Goal: Task Accomplishment & Management: Use online tool/utility

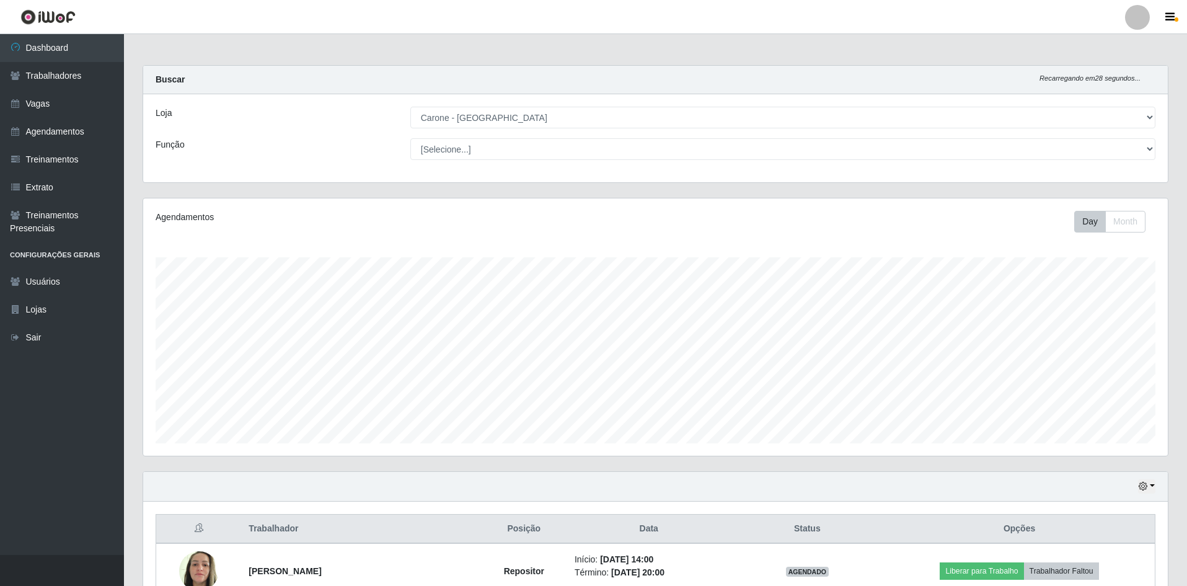
select select "505"
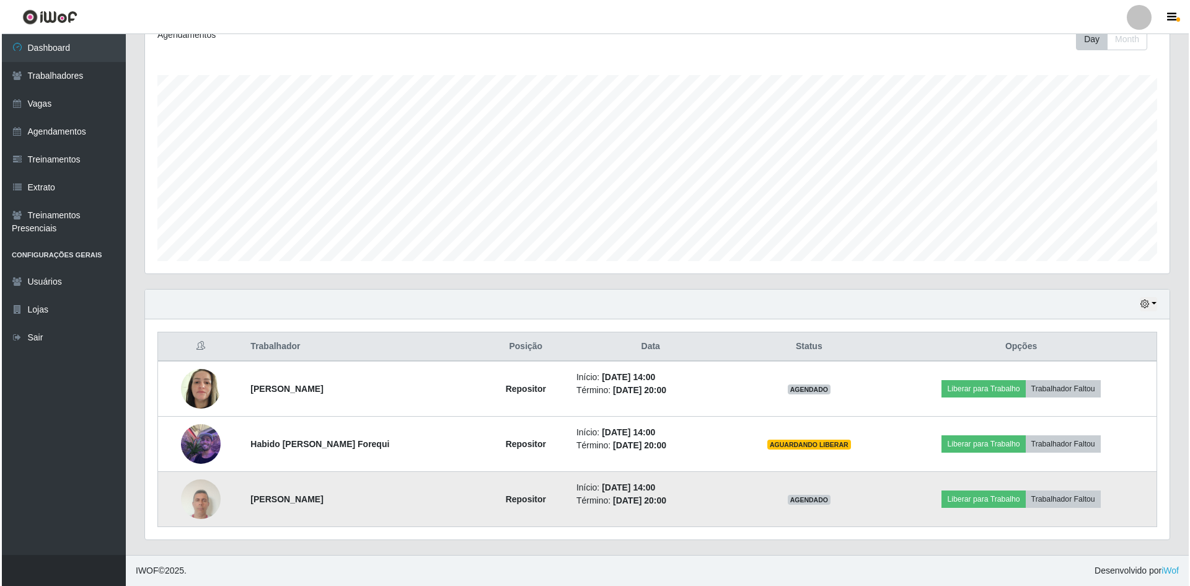
scroll to position [257, 1025]
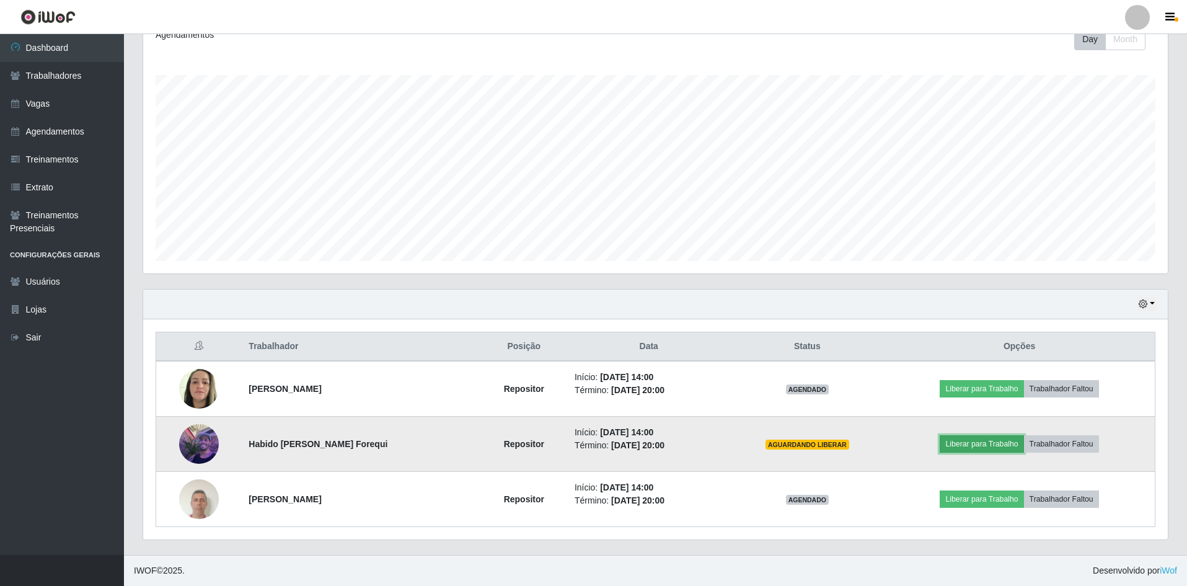
click at [953, 444] on button "Liberar para Trabalho" at bounding box center [982, 443] width 84 height 17
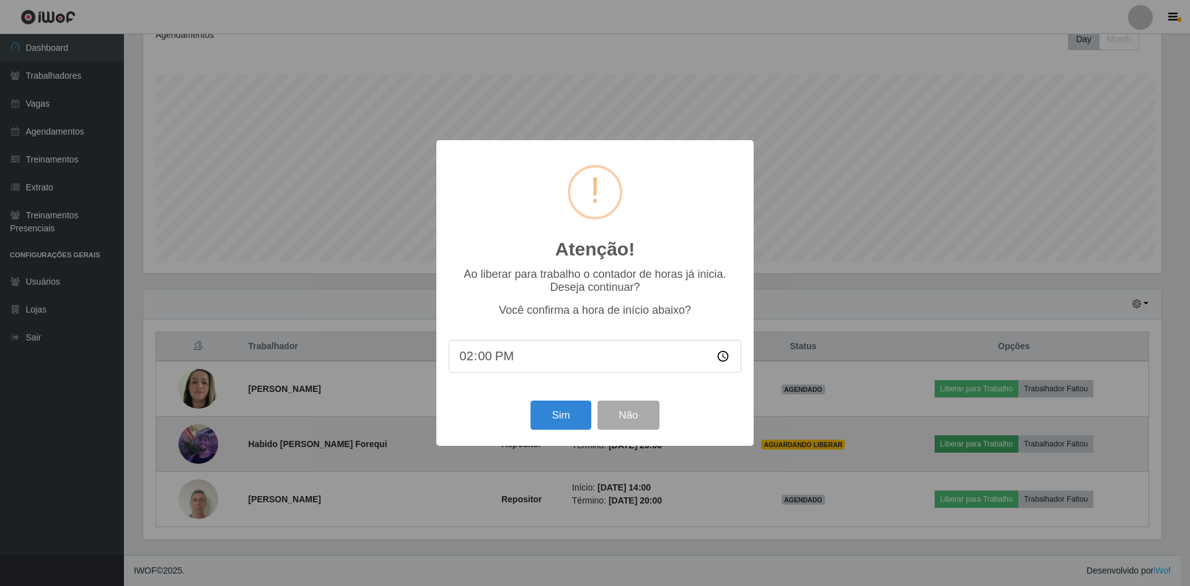
scroll to position [257, 1018]
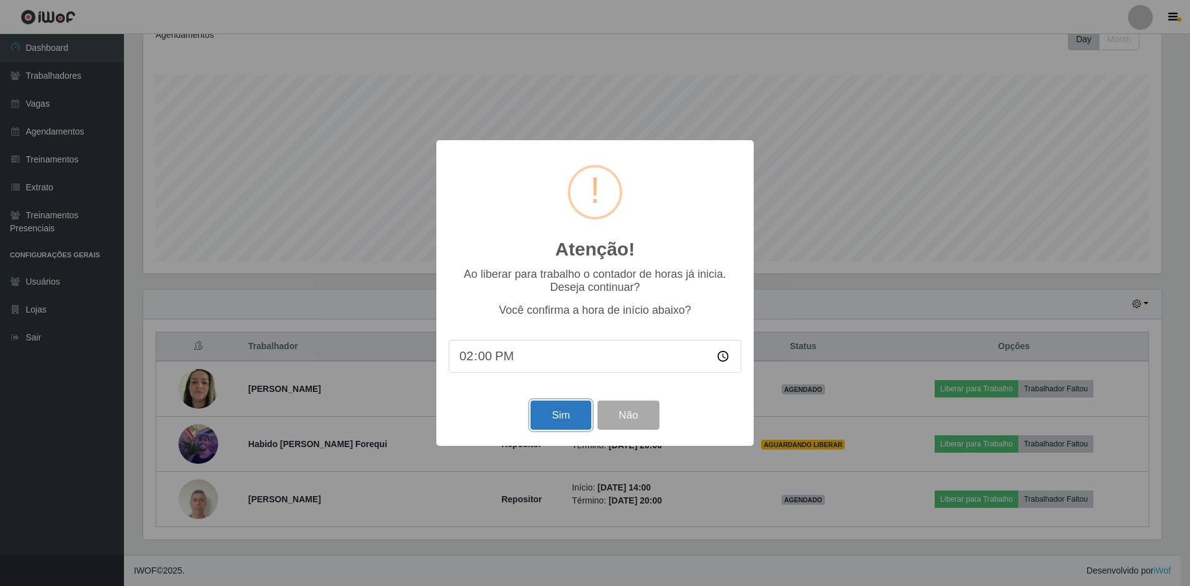
click at [570, 416] on button "Sim" at bounding box center [561, 414] width 60 height 29
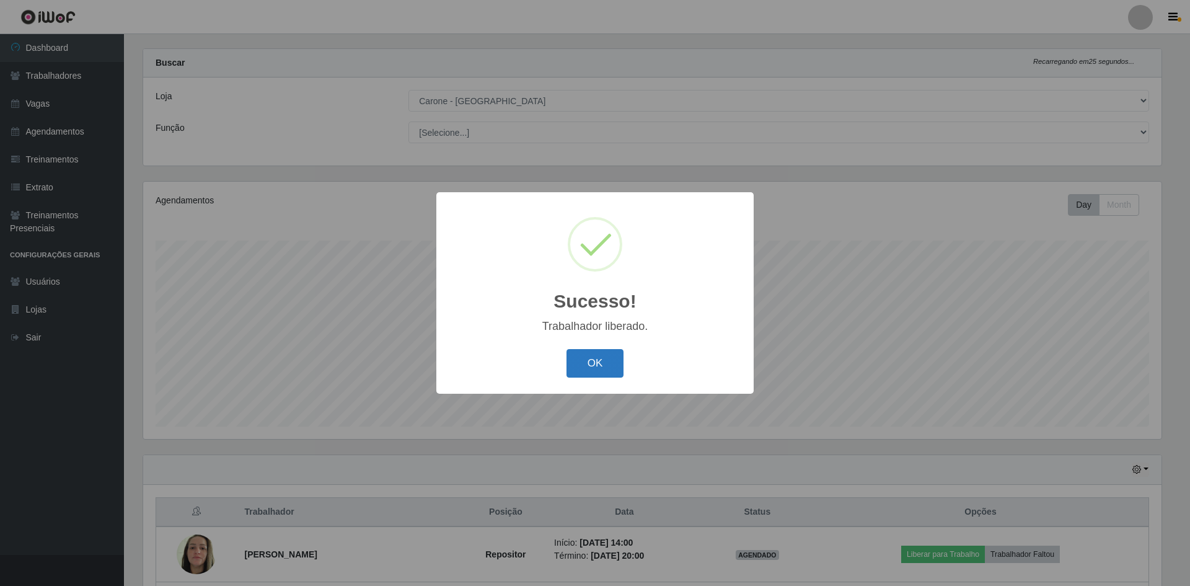
click at [578, 355] on button "OK" at bounding box center [596, 363] width 58 height 29
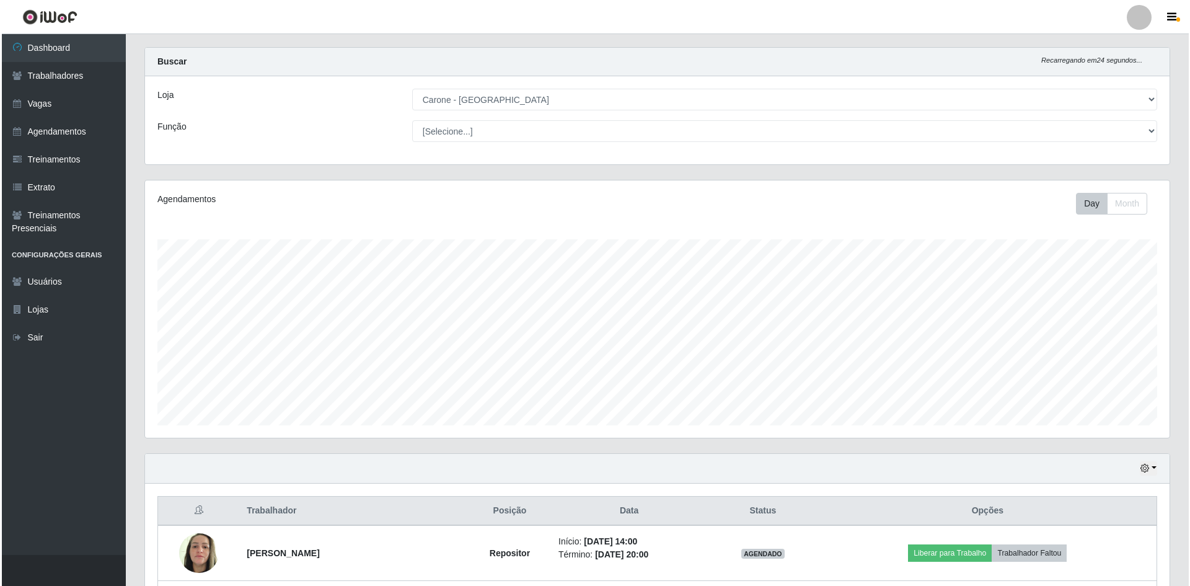
scroll to position [182, 0]
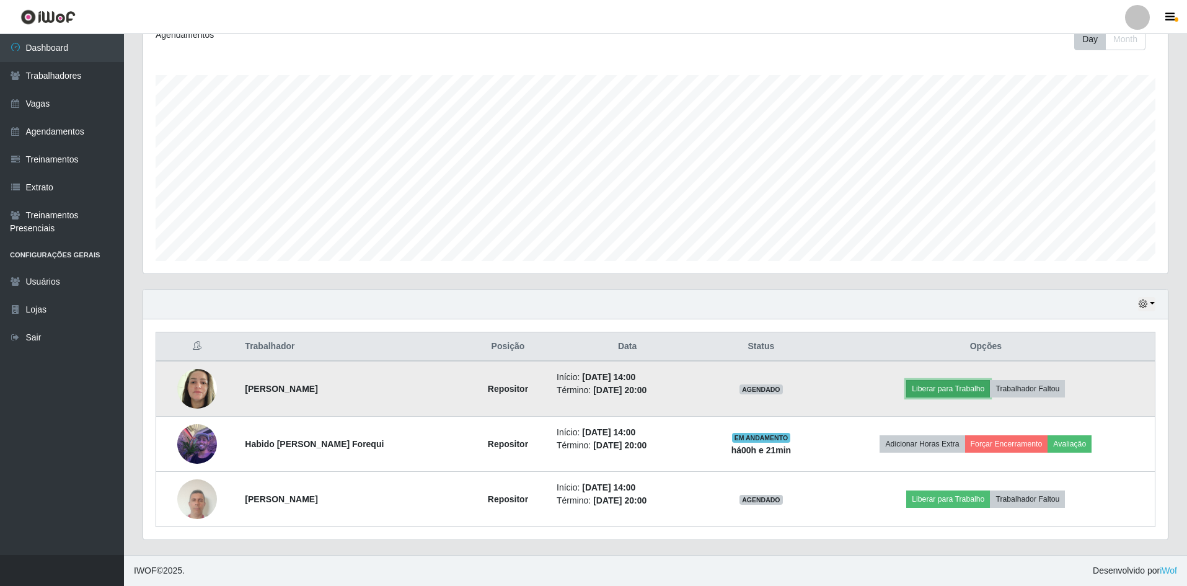
click at [944, 382] on button "Liberar para Trabalho" at bounding box center [948, 388] width 84 height 17
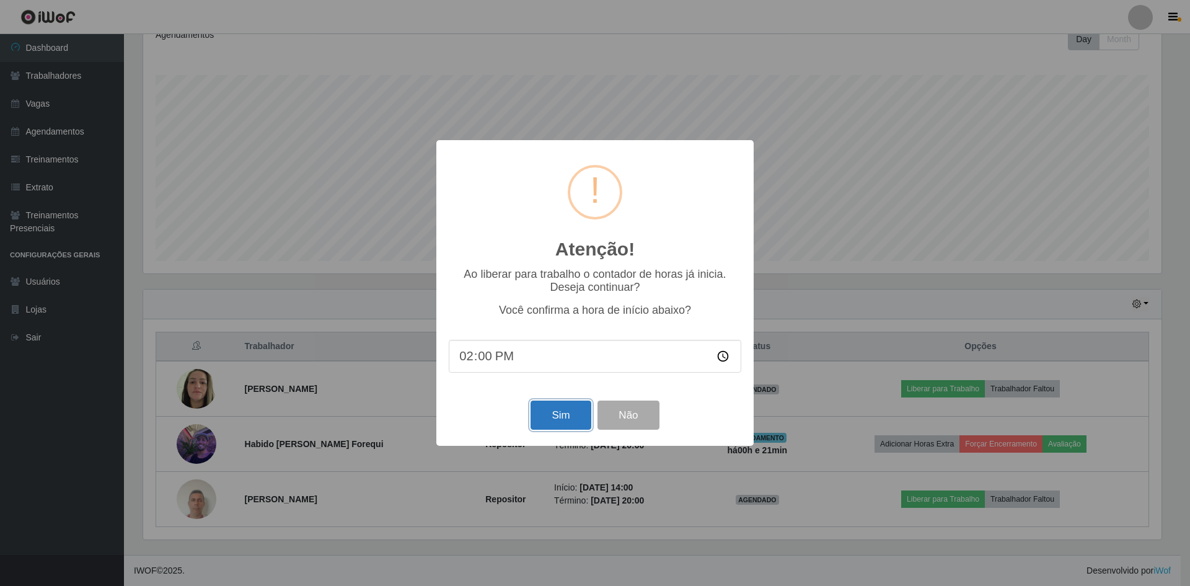
click at [551, 416] on button "Sim" at bounding box center [561, 414] width 60 height 29
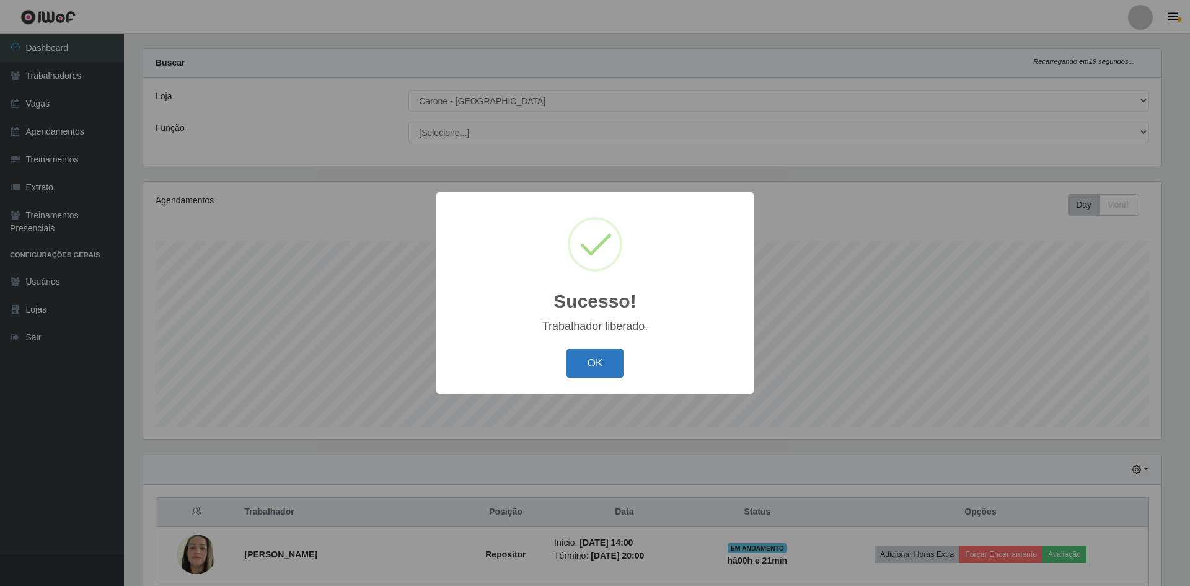
click at [599, 364] on button "OK" at bounding box center [596, 363] width 58 height 29
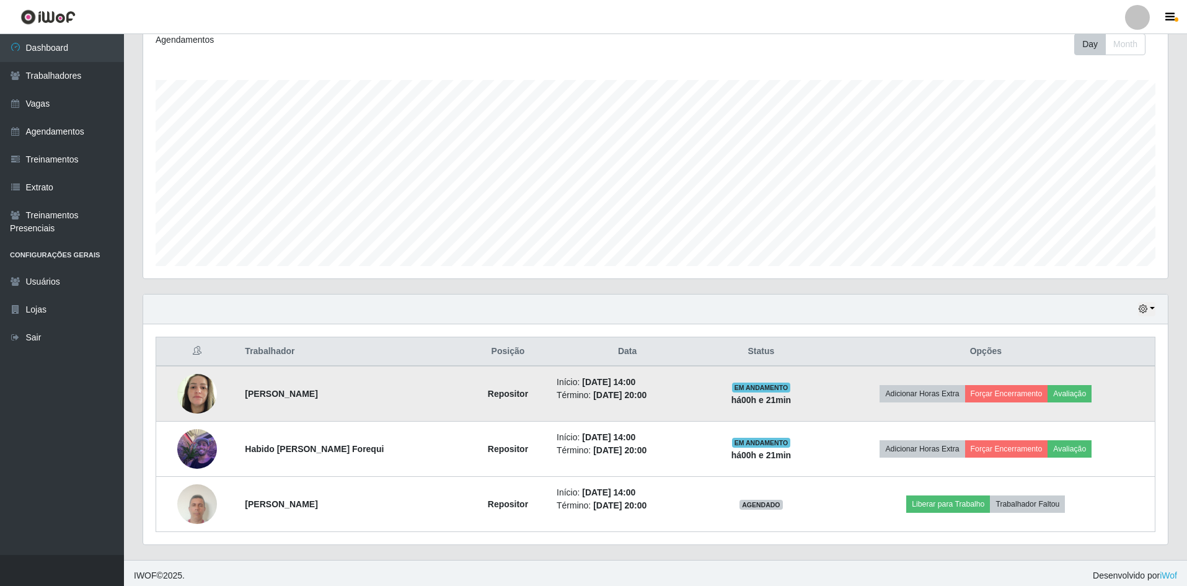
scroll to position [182, 0]
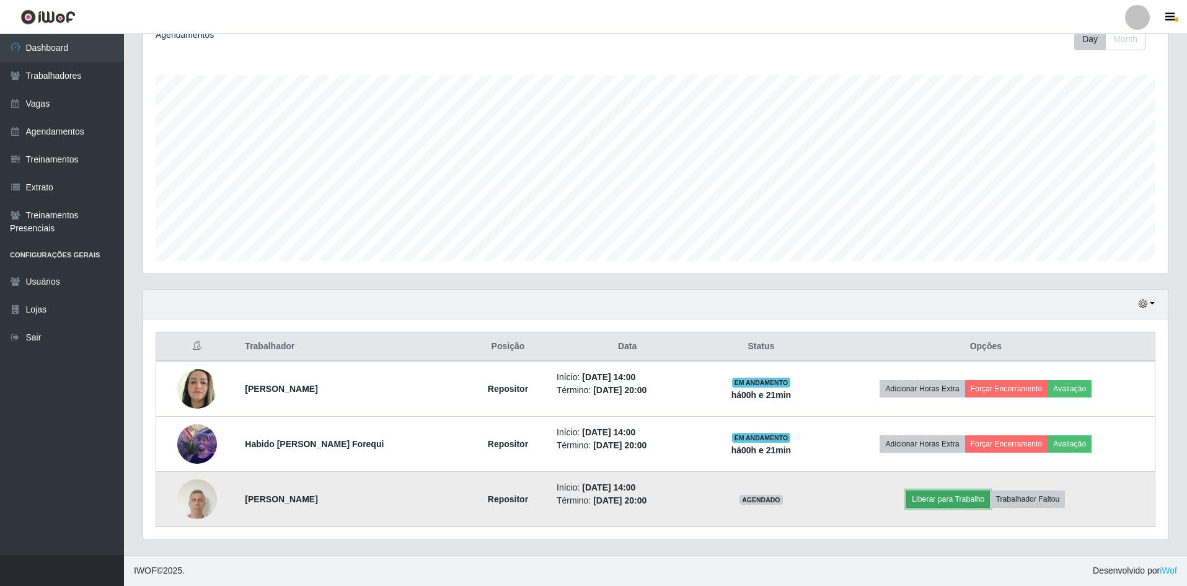
click at [935, 500] on button "Liberar para Trabalho" at bounding box center [948, 498] width 84 height 17
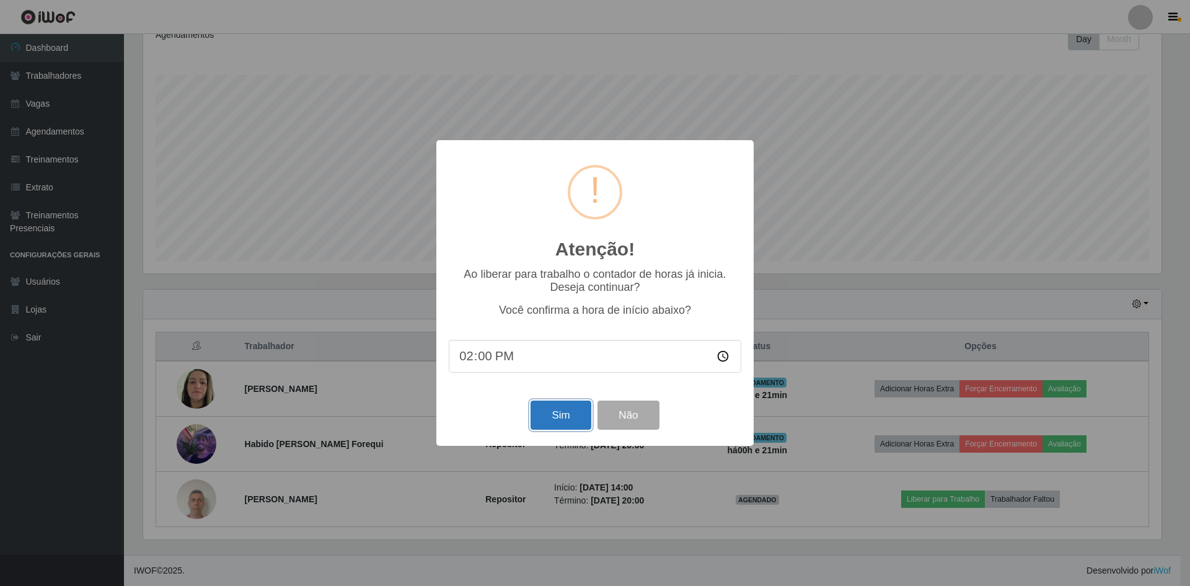
click at [573, 423] on button "Sim" at bounding box center [561, 414] width 60 height 29
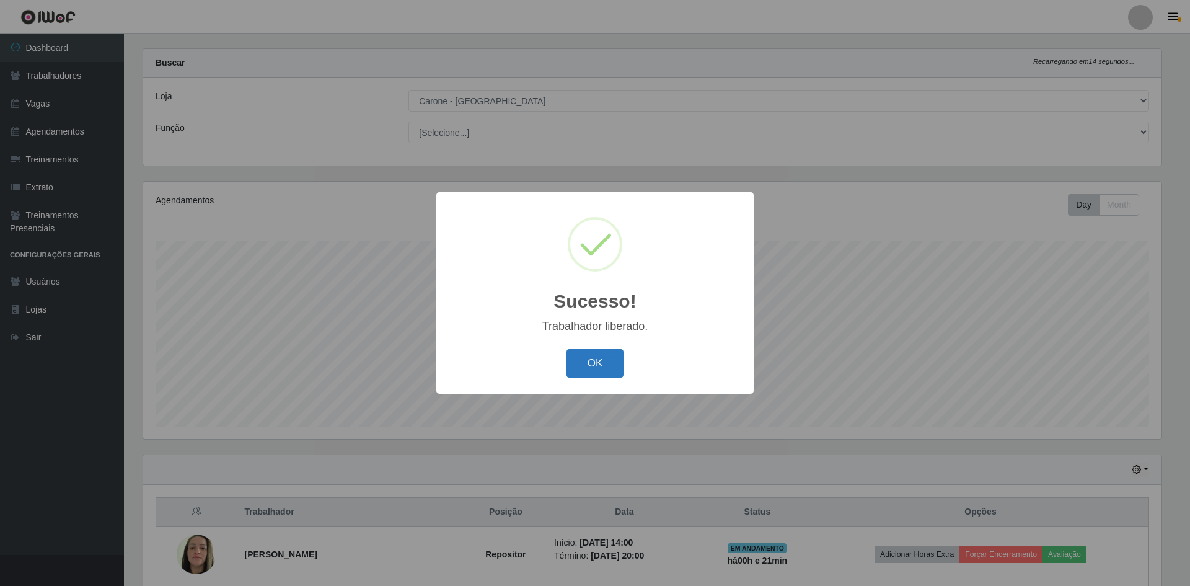
click at [609, 367] on button "OK" at bounding box center [596, 363] width 58 height 29
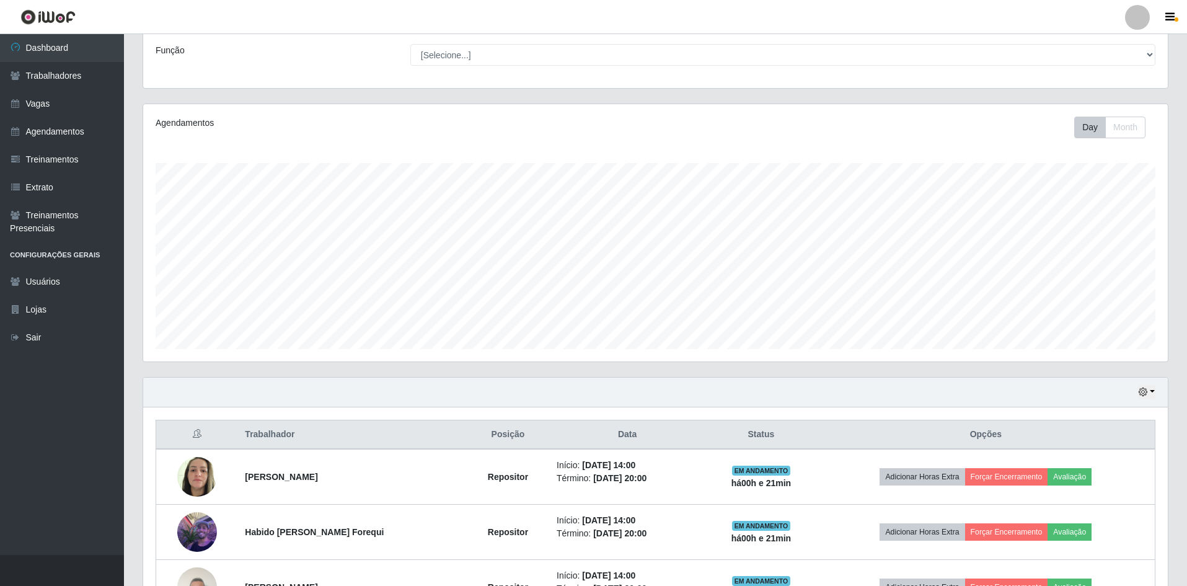
scroll to position [0, 0]
